Goal: Task Accomplishment & Management: Complete application form

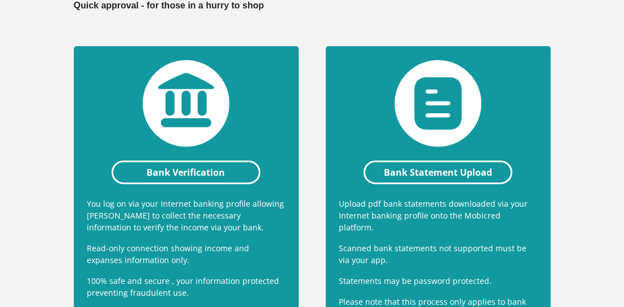
scroll to position [338, 0]
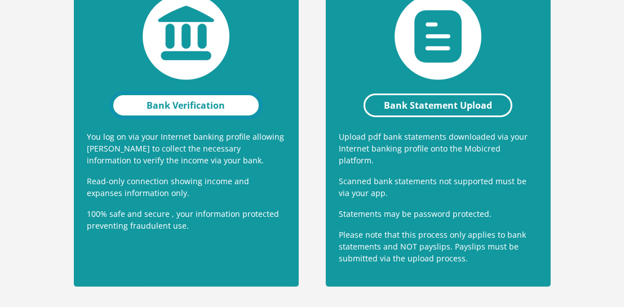
click at [193, 107] on link "Bank Verification" at bounding box center [186, 106] width 148 height 24
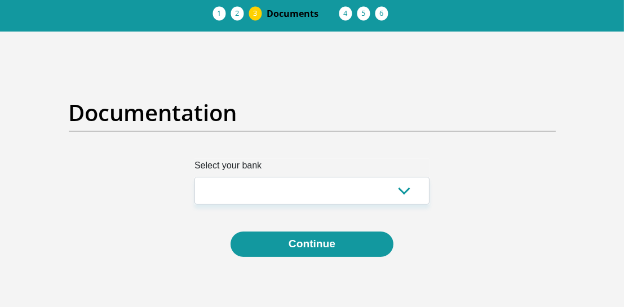
scroll to position [113, 0]
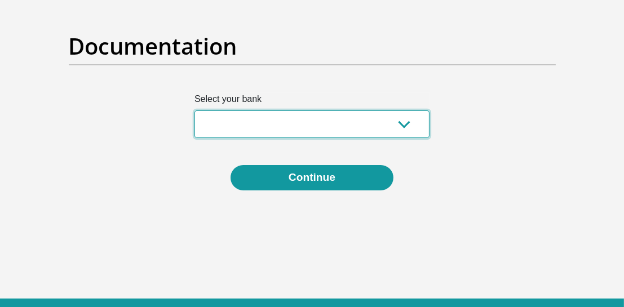
click at [406, 120] on select "Absa Capitec Bank Discovery Bank First National Bank Nedbank Standard Bank Tyme…" at bounding box center [311, 124] width 235 height 28
select select "{"id":"2","title":"Capitec Bank","institution":"Capitec","alias":"capitec","cou…"
click at [194, 110] on select "Absa Capitec Bank Discovery Bank First National Bank Nedbank Standard Bank Tyme…" at bounding box center [311, 124] width 235 height 28
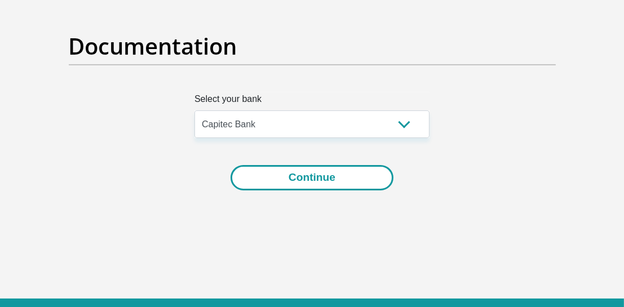
click at [340, 180] on button "Continue" at bounding box center [312, 177] width 163 height 25
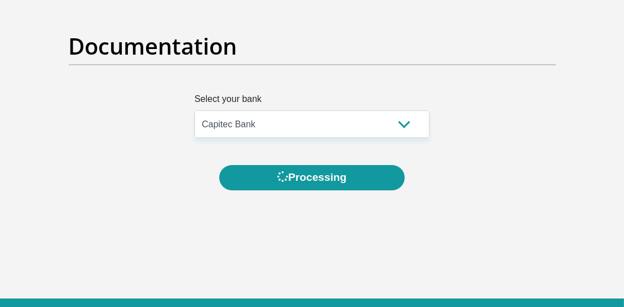
scroll to position [0, 0]
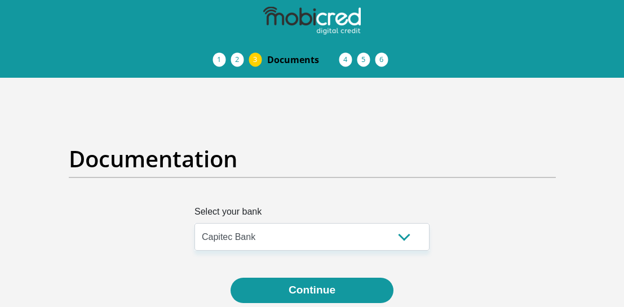
select select "{"id":"2","title":"Capitec Bank","institution":"Capitec","alias":"capitec","cou…"
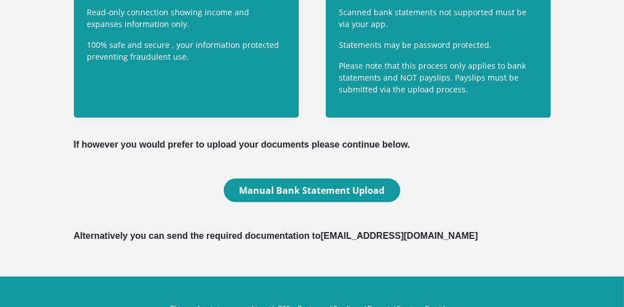
scroll to position [395, 0]
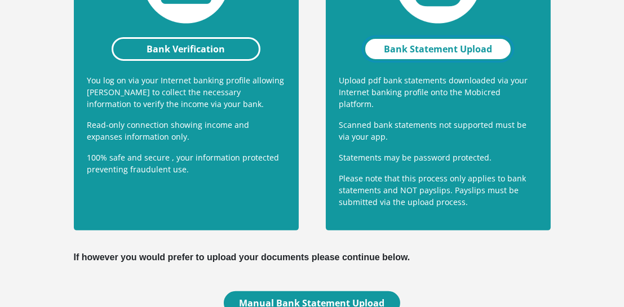
click at [466, 48] on link "Bank Statement Upload" at bounding box center [438, 49] width 148 height 24
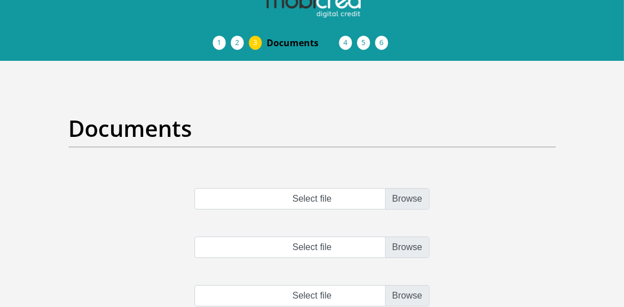
scroll to position [15, 0]
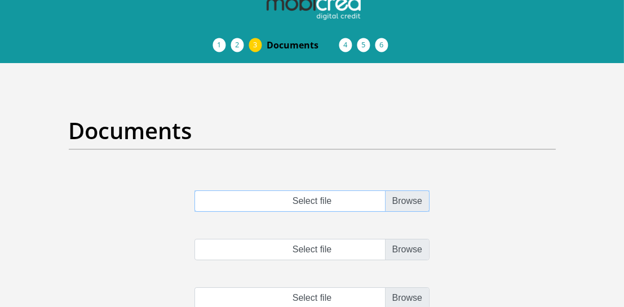
click at [409, 196] on input "Select file" at bounding box center [311, 201] width 235 height 21
type input "C:\fakepath\account_statement_1-Jun-2025_to_5-Sep-2025.pdf"
click at [408, 247] on input "Select file" at bounding box center [311, 249] width 235 height 21
type input "C:\fakepath\Payslip_MAIN_31-Aug-2025.pdf"
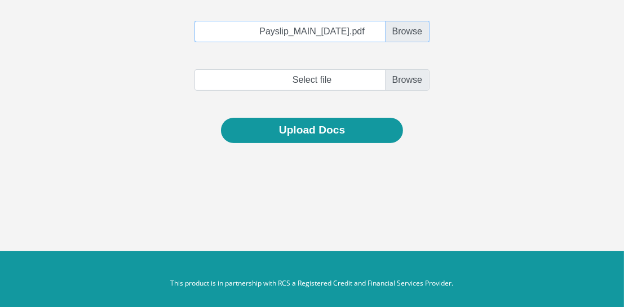
scroll to position [240, 0]
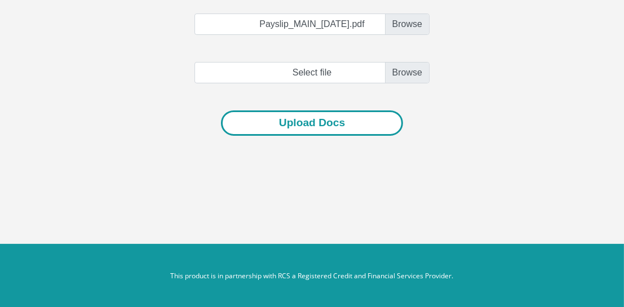
click at [342, 123] on button "Upload Docs" at bounding box center [312, 122] width 182 height 25
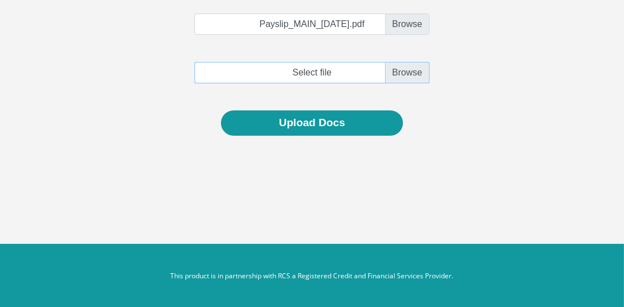
click at [405, 72] on input "file" at bounding box center [311, 72] width 235 height 21
type input "C:\fakepath\Copy of Letter of appointment.pdf"
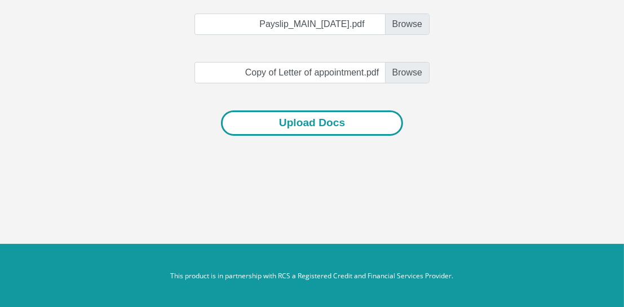
click at [317, 121] on button "Upload Docs" at bounding box center [312, 122] width 182 height 25
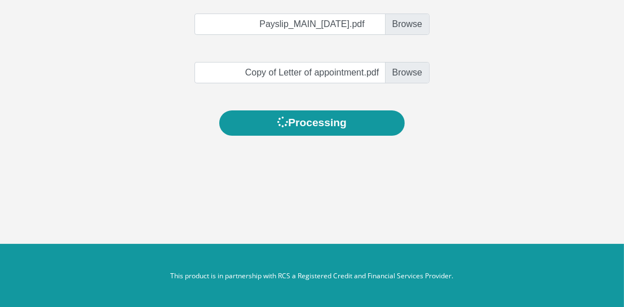
scroll to position [0, 0]
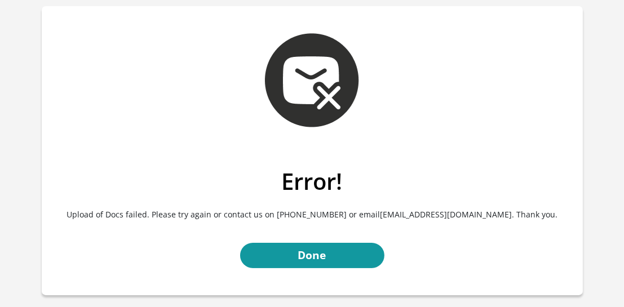
scroll to position [56, 0]
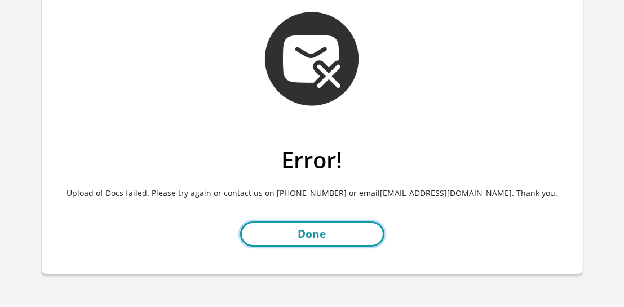
click at [338, 229] on link "Done" at bounding box center [312, 234] width 144 height 25
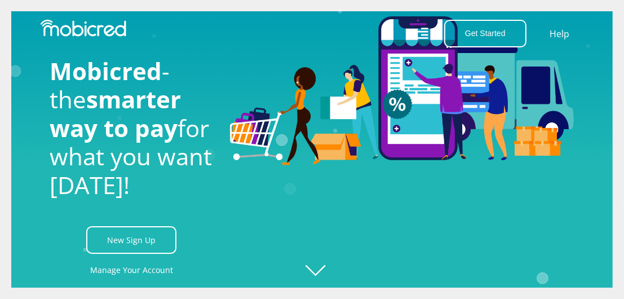
scroll to position [0, 439]
click at [116, 271] on link "Manage Your Account" at bounding box center [131, 269] width 83 height 25
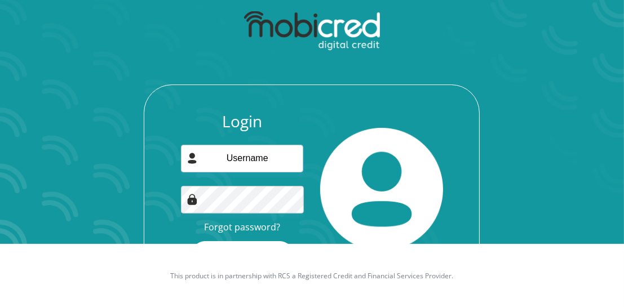
scroll to position [76, 0]
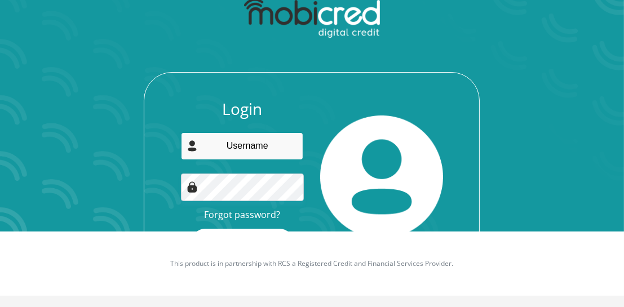
click at [253, 134] on input "email" at bounding box center [242, 146] width 122 height 28
type input "[EMAIL_ADDRESS][DOMAIN_NAME]"
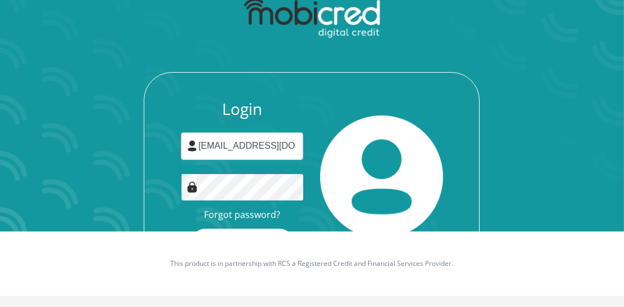
click at [192, 229] on button "Login" at bounding box center [242, 241] width 100 height 25
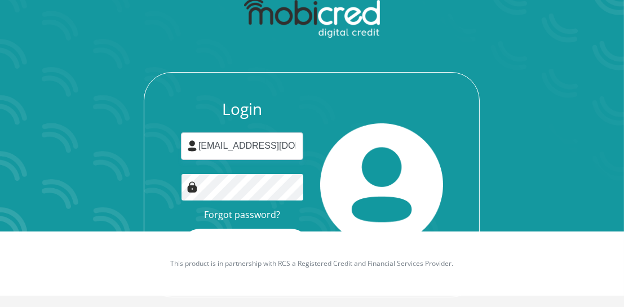
scroll to position [0, 0]
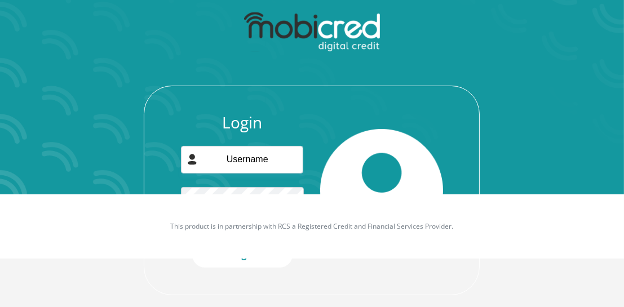
scroll to position [56, 0]
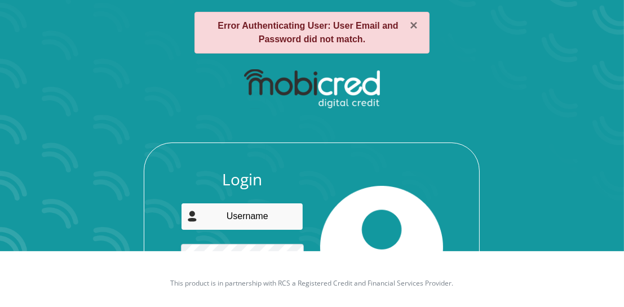
click at [254, 210] on input "email" at bounding box center [242, 217] width 122 height 28
type input "henriettel@ioec.co.za"
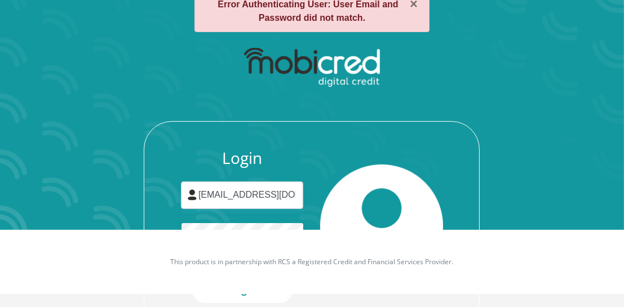
scroll to position [126, 0]
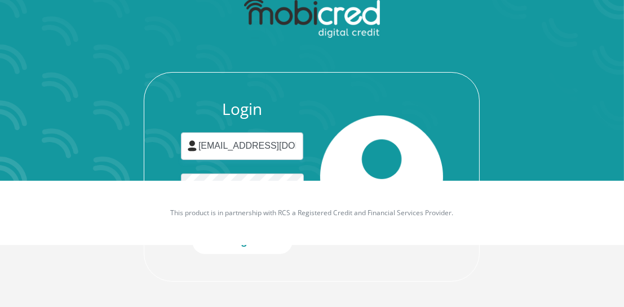
click at [379, 148] on img at bounding box center [381, 177] width 122 height 122
click at [268, 172] on div "Login henriettel@ioec.co.za Forgot password? Login" at bounding box center [241, 177] width 139 height 154
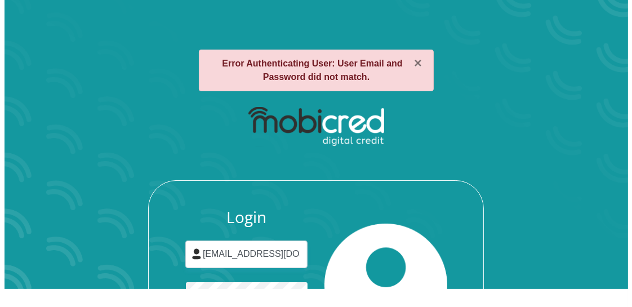
scroll to position [0, 0]
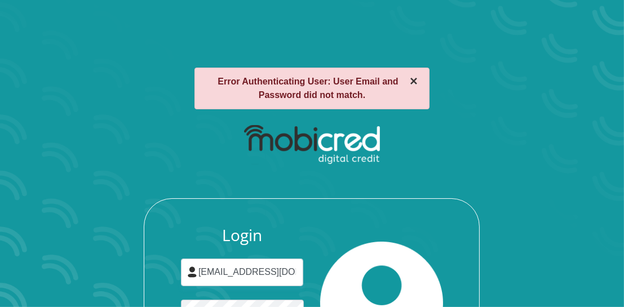
click at [418, 81] on button "×" at bounding box center [414, 82] width 8 height 14
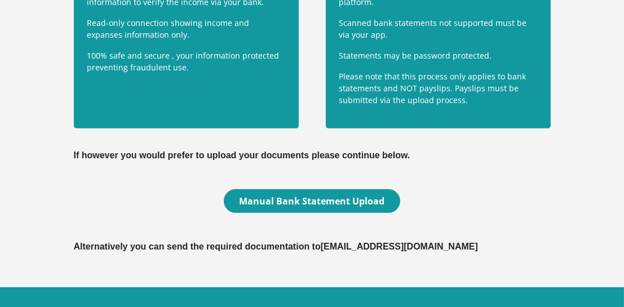
scroll to position [507, 0]
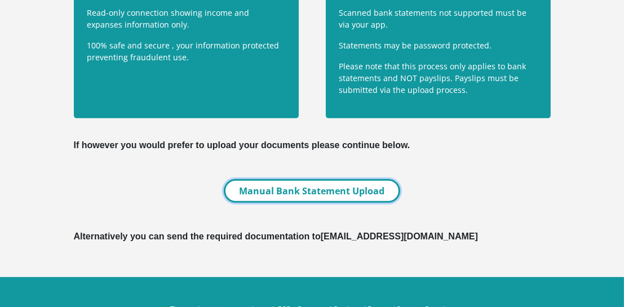
click at [333, 179] on link "Manual Bank Statement Upload" at bounding box center [312, 191] width 176 height 24
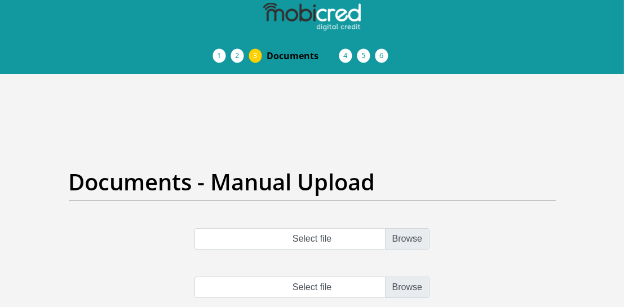
scroll to position [113, 0]
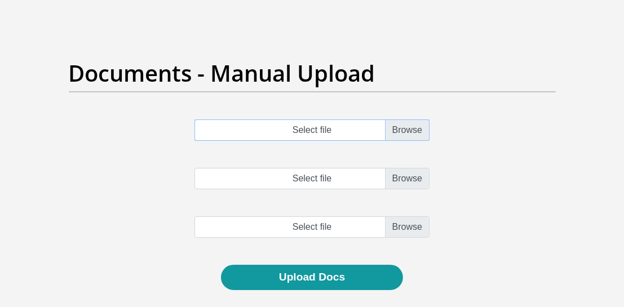
click at [410, 127] on input "Select file" at bounding box center [311, 130] width 235 height 21
type input "C:\fakepath\account_statement_[DATE]_to_[DATE].pdf"
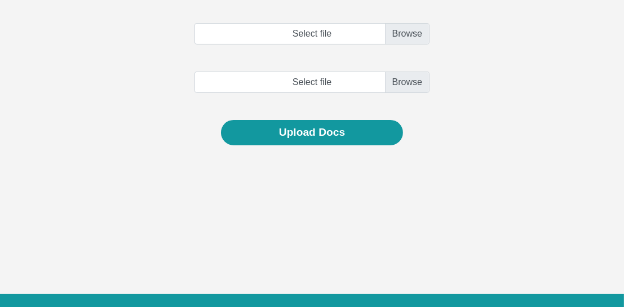
scroll to position [281, 0]
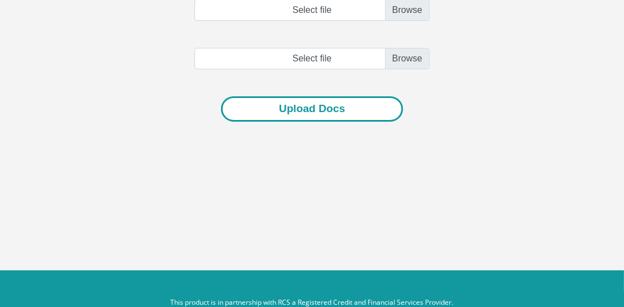
click at [320, 108] on button "Upload Docs" at bounding box center [312, 108] width 182 height 25
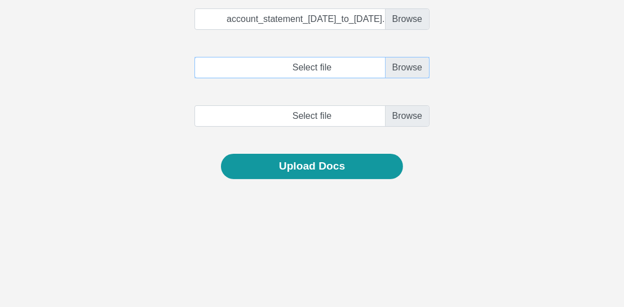
scroll to position [167, 0]
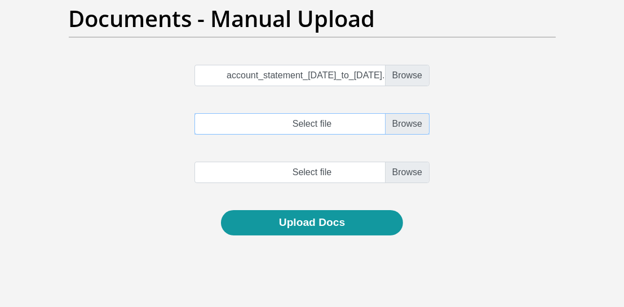
click at [410, 127] on input "Select file" at bounding box center [311, 123] width 235 height 21
type input "C:\fakepath\Payslip_MAIN_30-Jun-2025.pdf"
click at [405, 170] on input "file" at bounding box center [311, 172] width 235 height 21
type input "C:\fakepath\Payslip_MAIN_31-Aug-2025.pdf"
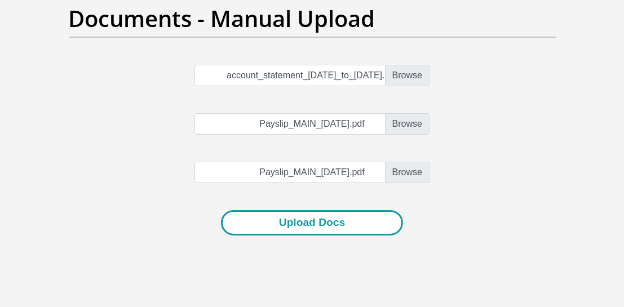
click at [347, 223] on button "Upload Docs" at bounding box center [312, 222] width 182 height 25
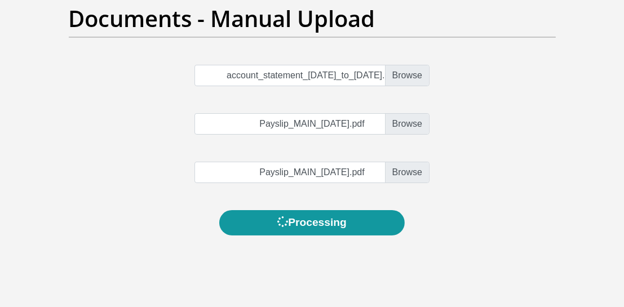
scroll to position [0, 0]
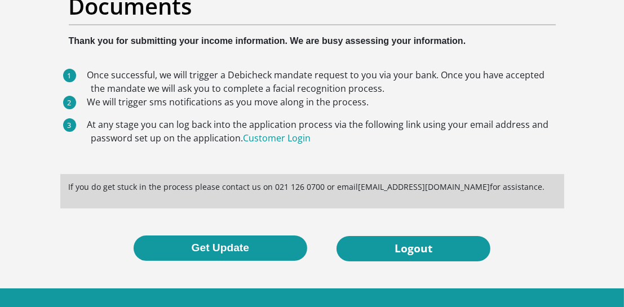
scroll to position [158, 0]
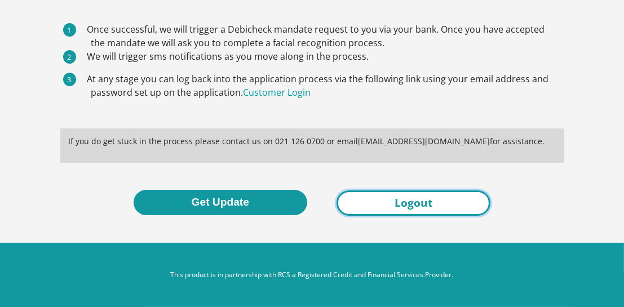
click at [428, 203] on link "Logout" at bounding box center [414, 203] width 154 height 25
